Goal: Task Accomplishment & Management: Manage account settings

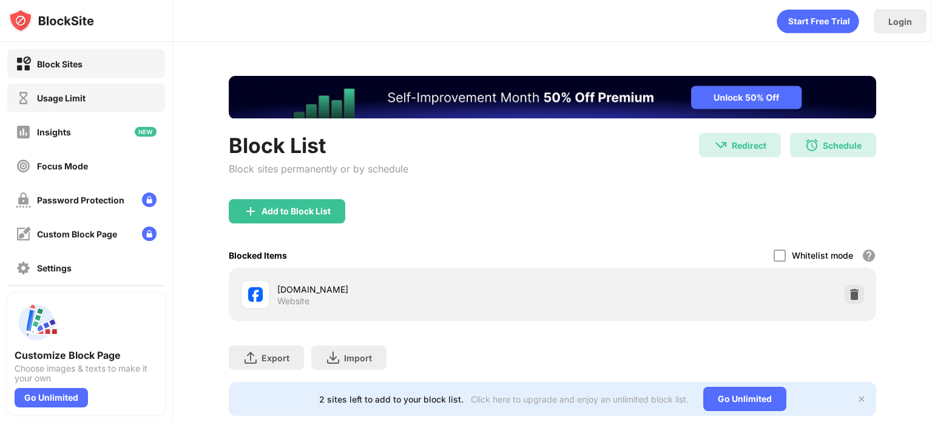
click at [70, 99] on div "Usage Limit" at bounding box center [61, 98] width 49 height 10
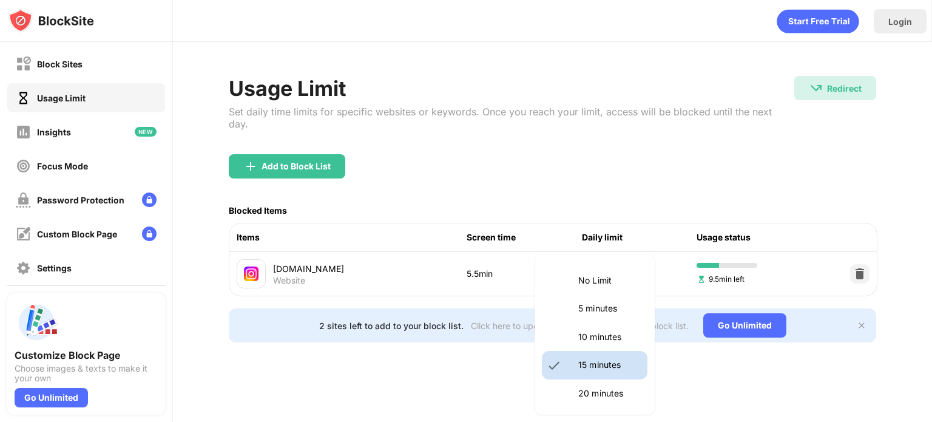
click at [624, 265] on body "Block Sites Usage Limit Insights Focus Mode Password Protection Custom Block Pa…" at bounding box center [466, 211] width 932 height 422
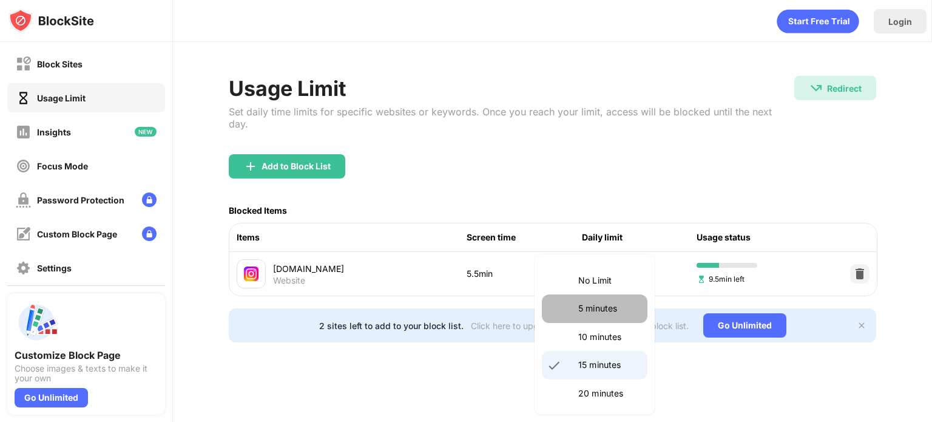
click at [604, 303] on p "5 minutes" at bounding box center [609, 308] width 62 height 13
type input "*"
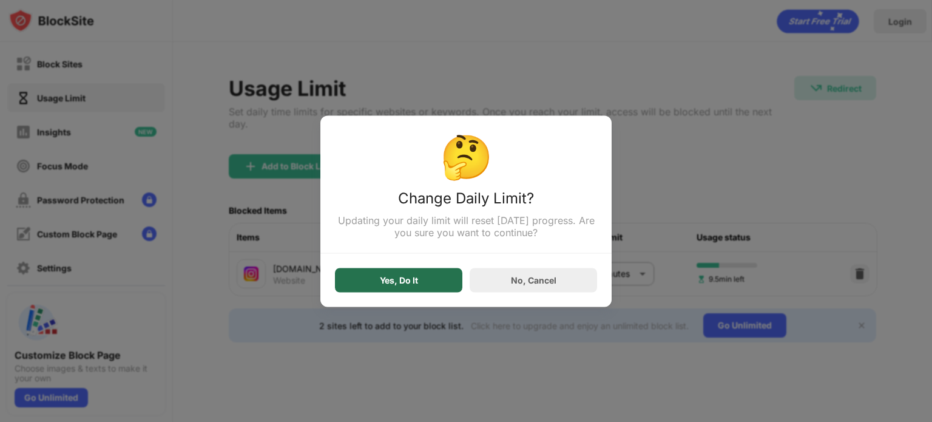
click at [443, 272] on div "Yes, Do It" at bounding box center [398, 280] width 127 height 24
